Goal: Go to known website: Go to known website

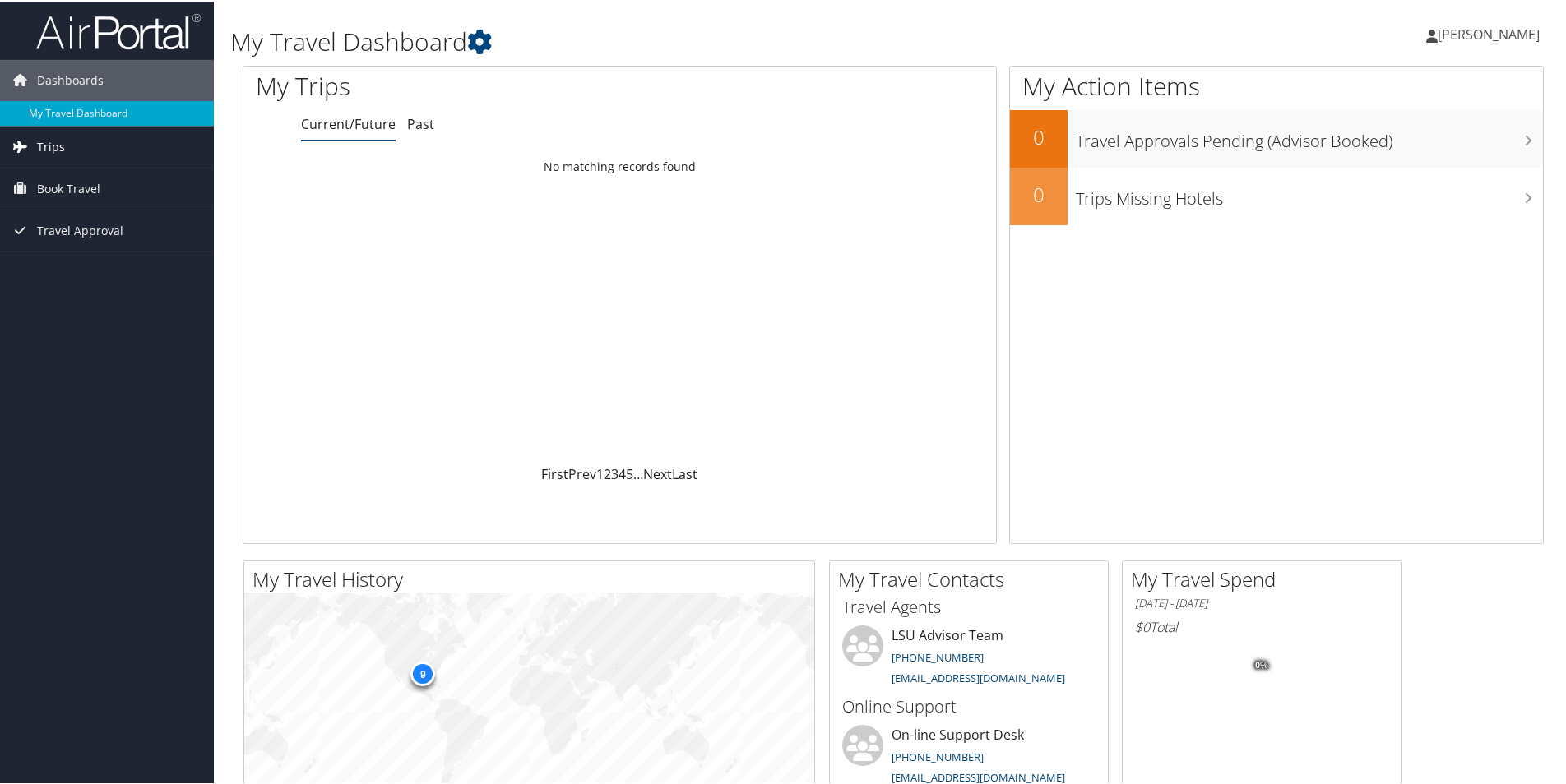
click at [60, 144] on span "Trips" at bounding box center [51, 146] width 28 height 41
click at [116, 177] on link "Current/Future Trips" at bounding box center [107, 178] width 214 height 24
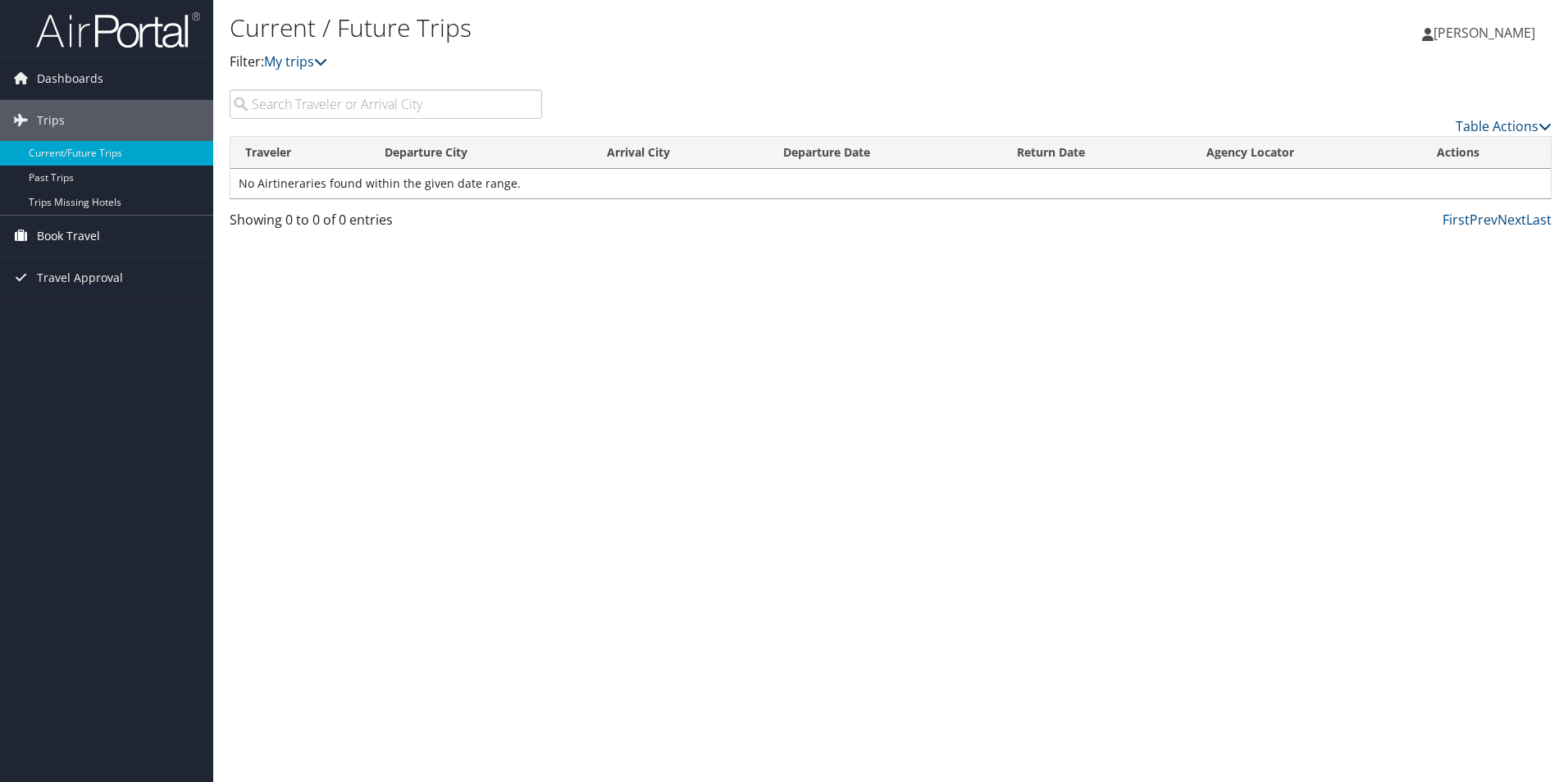
click at [84, 237] on span "Book Travel" at bounding box center [67, 236] width 63 height 41
click at [93, 294] on link "Book/Manage Online Trips" at bounding box center [107, 293] width 214 height 24
